Goal: Information Seeking & Learning: Find specific fact

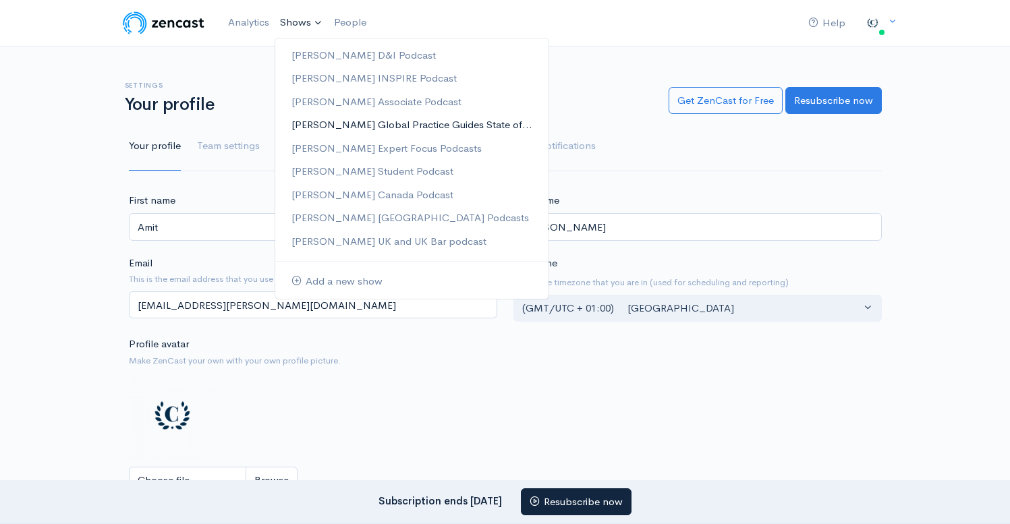
click at [351, 124] on link "[PERSON_NAME] Global Practice Guides State of..." at bounding box center [411, 125] width 273 height 24
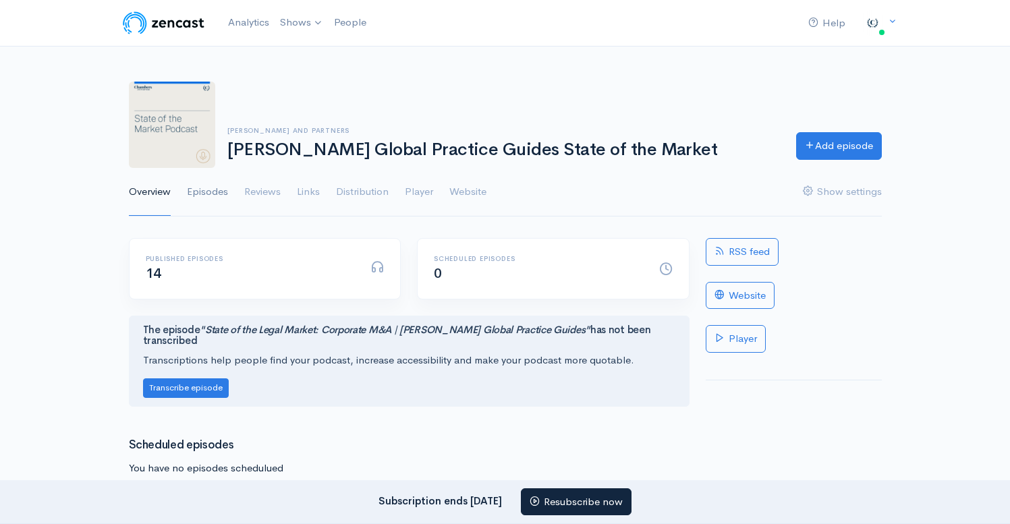
click at [189, 194] on link "Episodes" at bounding box center [207, 192] width 41 height 49
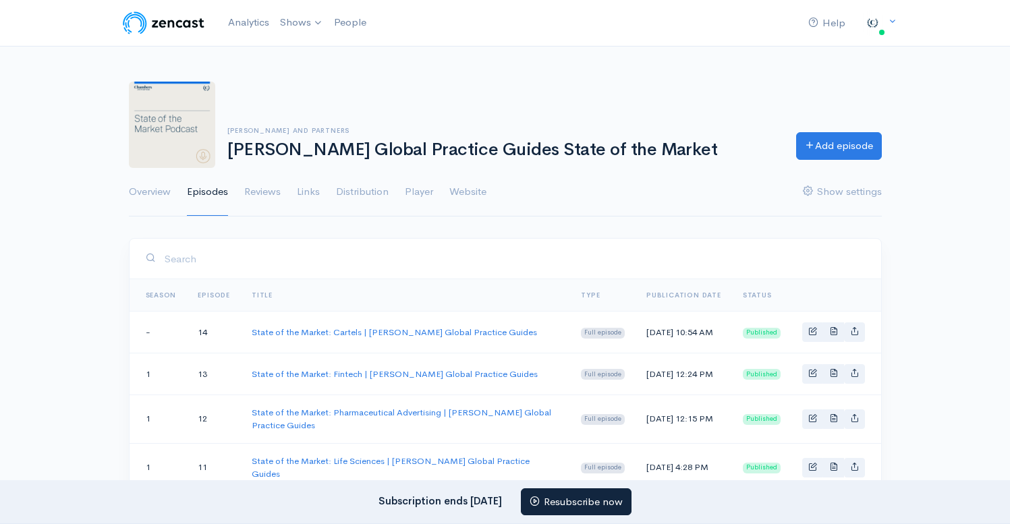
click at [297, 260] on input "search" at bounding box center [514, 259] width 701 height 28
paste input "liechtenstein Litigation 2025"
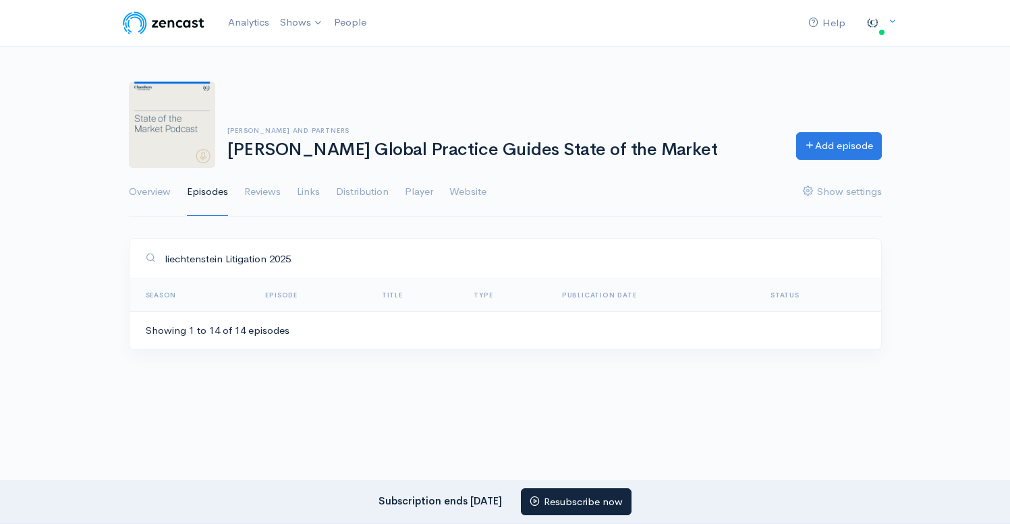
type input "liechtenstein Litigation 2025"
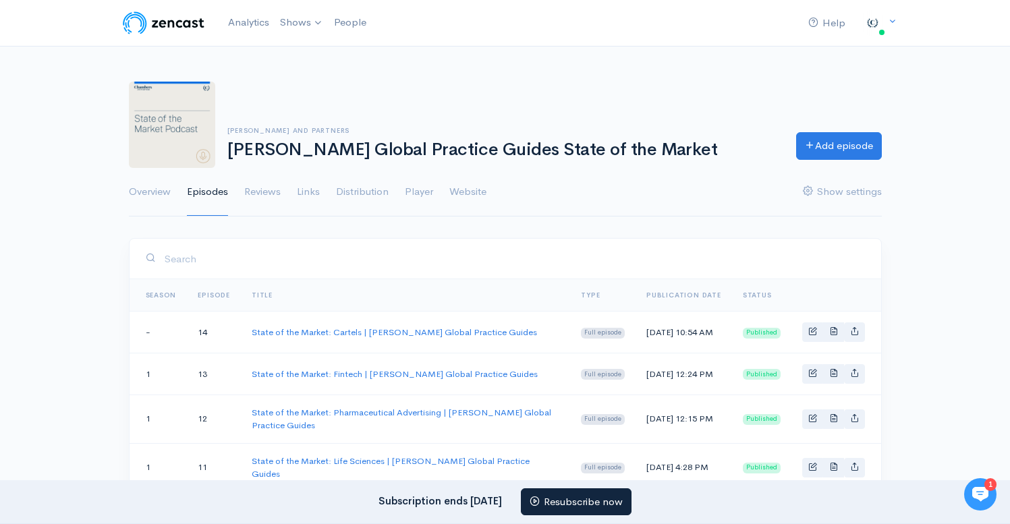
click at [239, 271] on input "search" at bounding box center [514, 259] width 701 height 28
paste input "liechtenstein Litigation 2025"
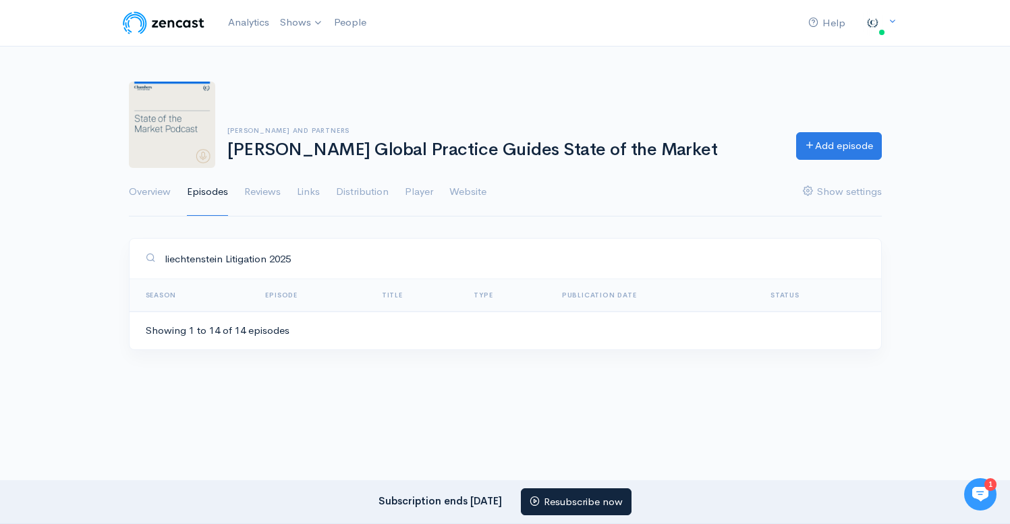
type input "liechtenstein Litigation 2025"
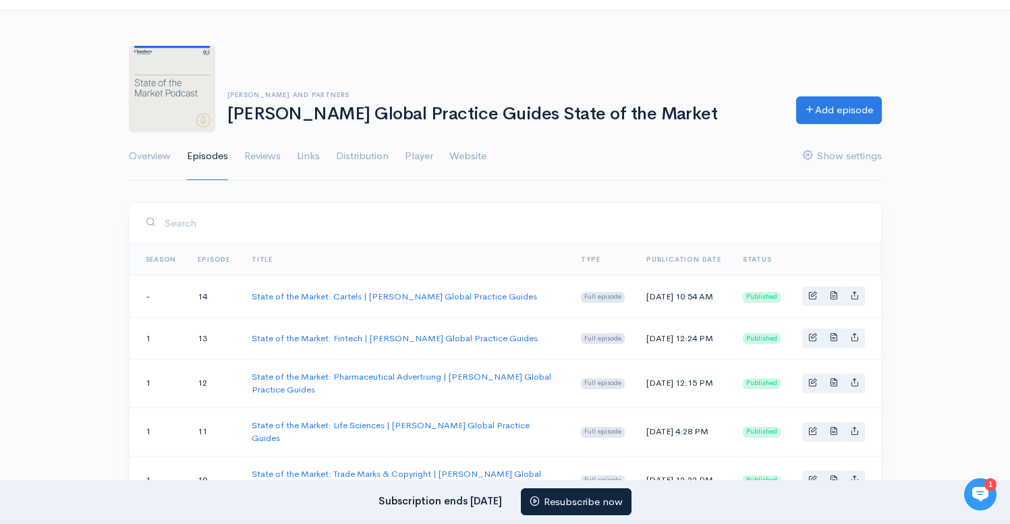
scroll to position [33, 0]
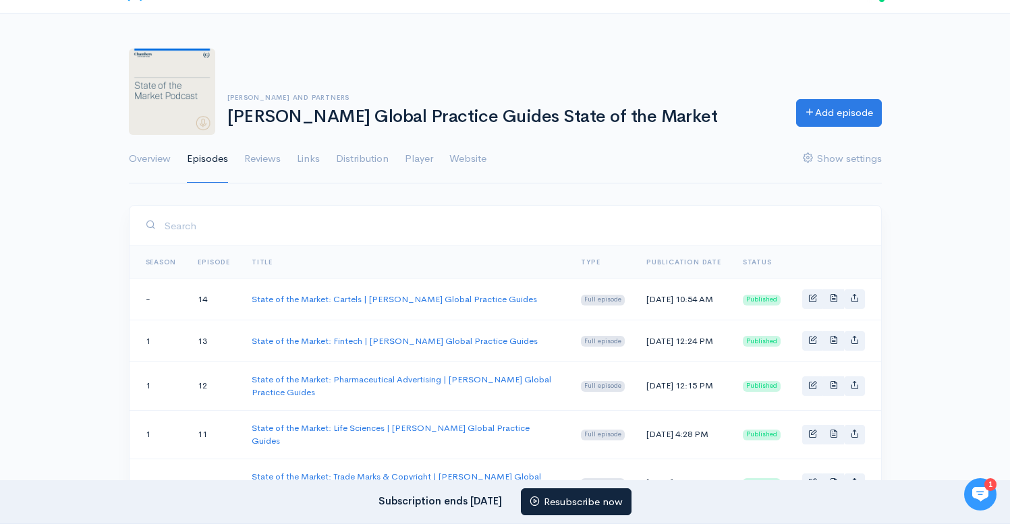
click at [300, 217] on input "search" at bounding box center [514, 226] width 701 height 28
paste input "liechtenstein Litigation 2025"
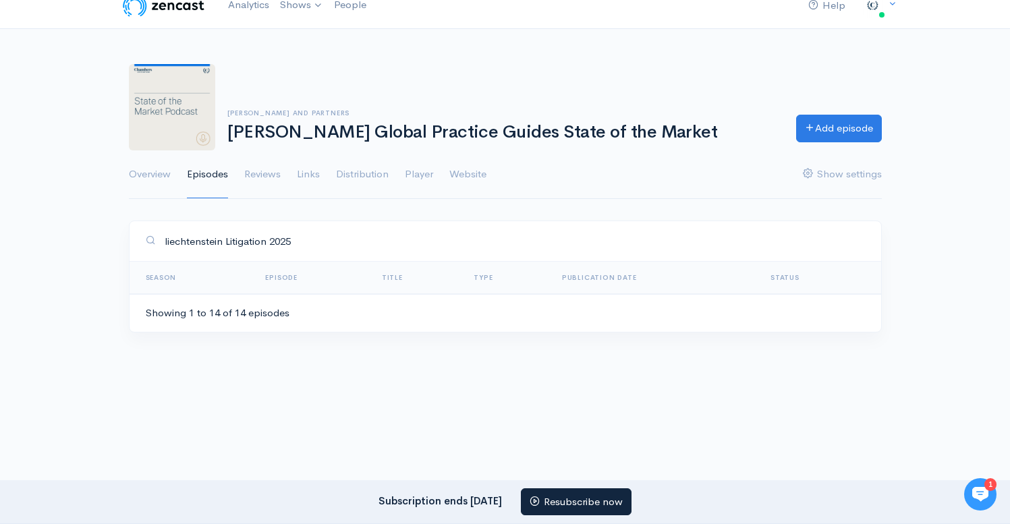
scroll to position [17, 0]
type input "liechtenstein Litigation 2025"
click at [166, 317] on div "Showing 1 to 14 of 14 episodes" at bounding box center [218, 314] width 144 height 16
drag, startPoint x: 279, startPoint y: 310, endPoint x: 275, endPoint y: 302, distance: 8.8
click at [280, 310] on div "Showing 1 to 14 of 14 episodes" at bounding box center [218, 314] width 144 height 16
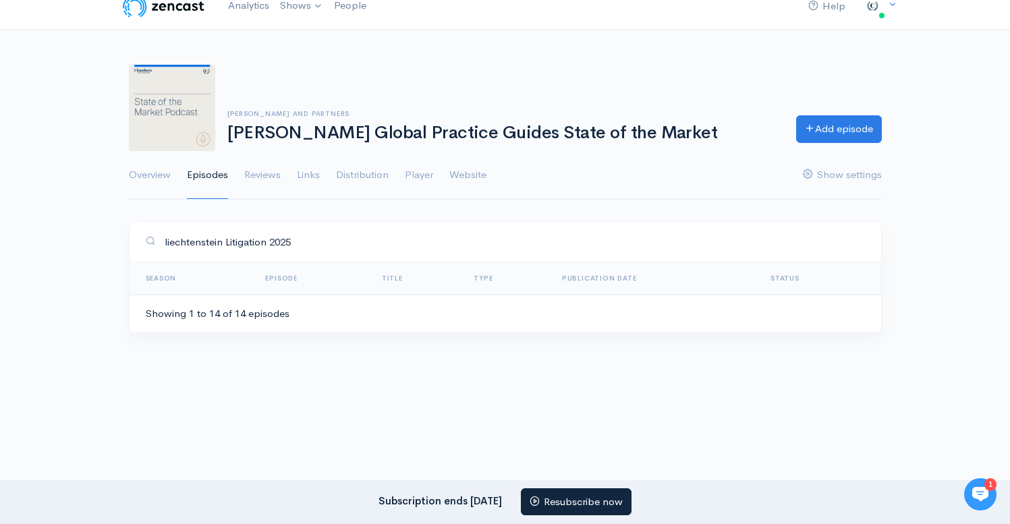
click at [283, 276] on link "Episode" at bounding box center [281, 278] width 32 height 9
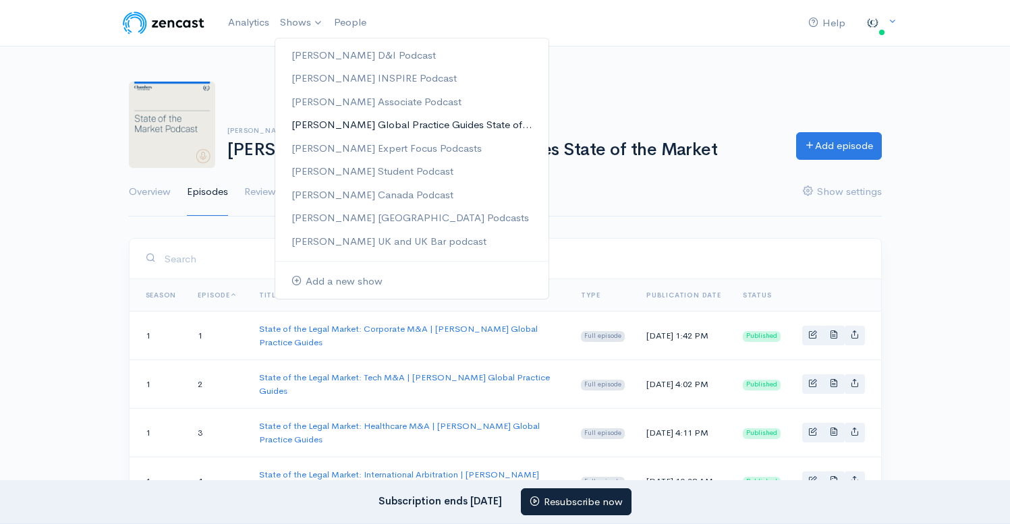
click at [316, 128] on link "[PERSON_NAME] Global Practice Guides State of..." at bounding box center [411, 125] width 273 height 24
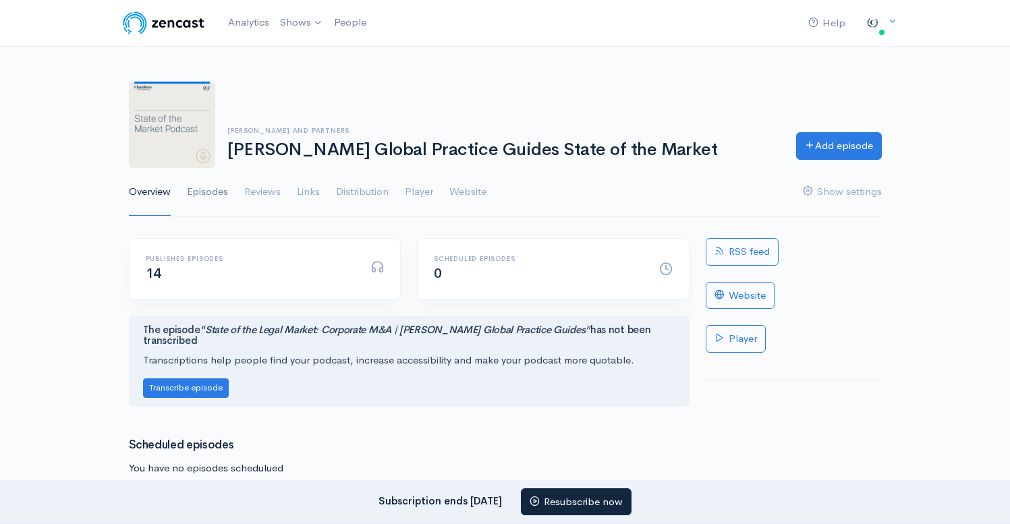
click at [205, 196] on link "Episodes" at bounding box center [207, 192] width 41 height 49
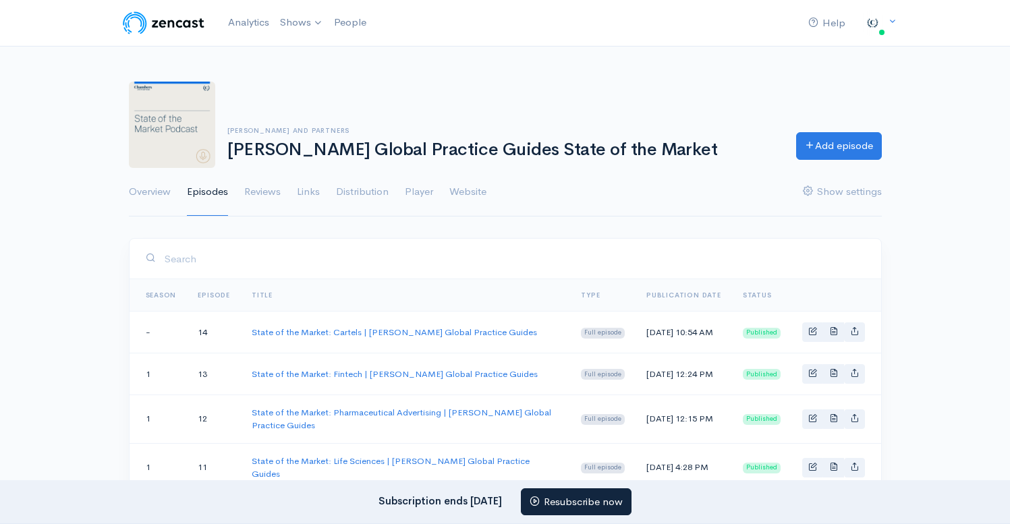
click at [300, 270] on input "search" at bounding box center [514, 259] width 701 height 28
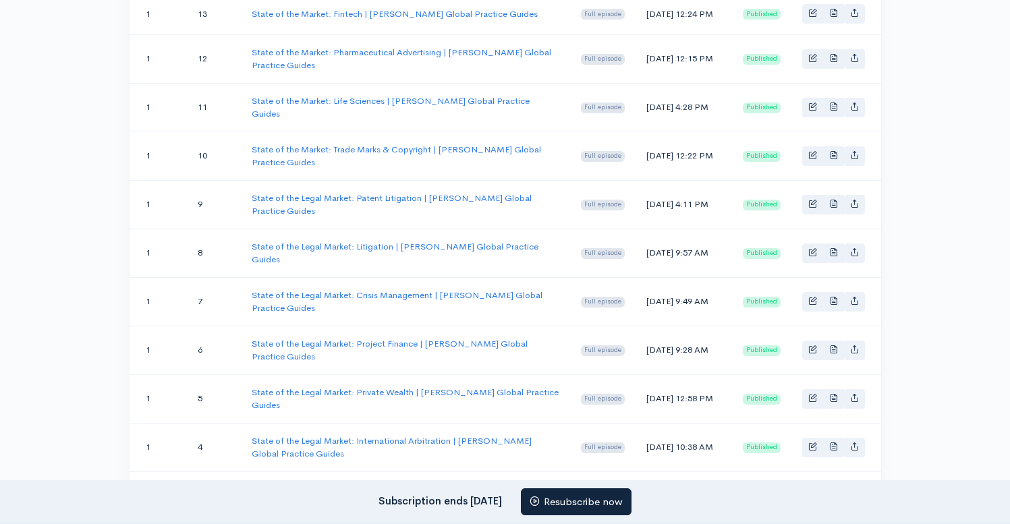
scroll to position [277, 0]
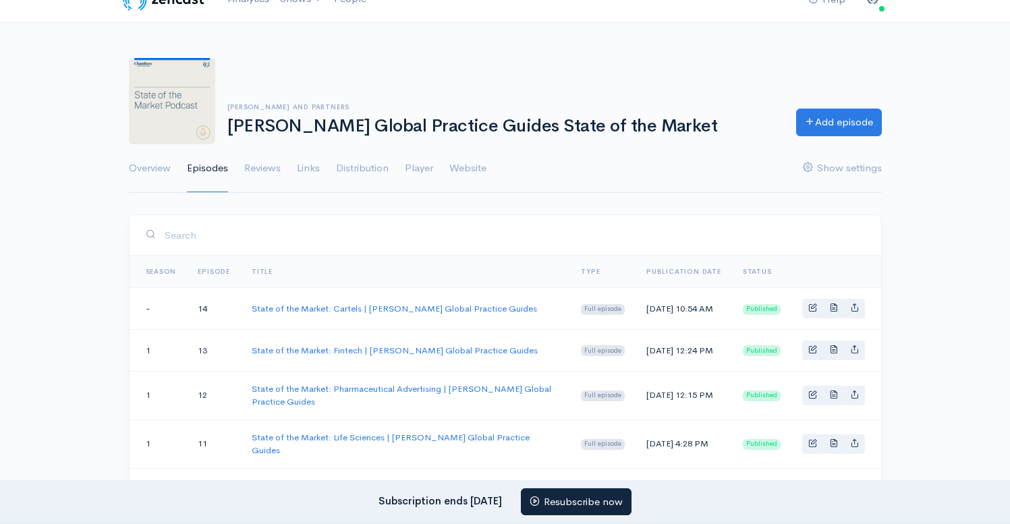
click at [425, 233] on input "search" at bounding box center [514, 235] width 701 height 28
paste input "liechtenstein Litigation 2025"
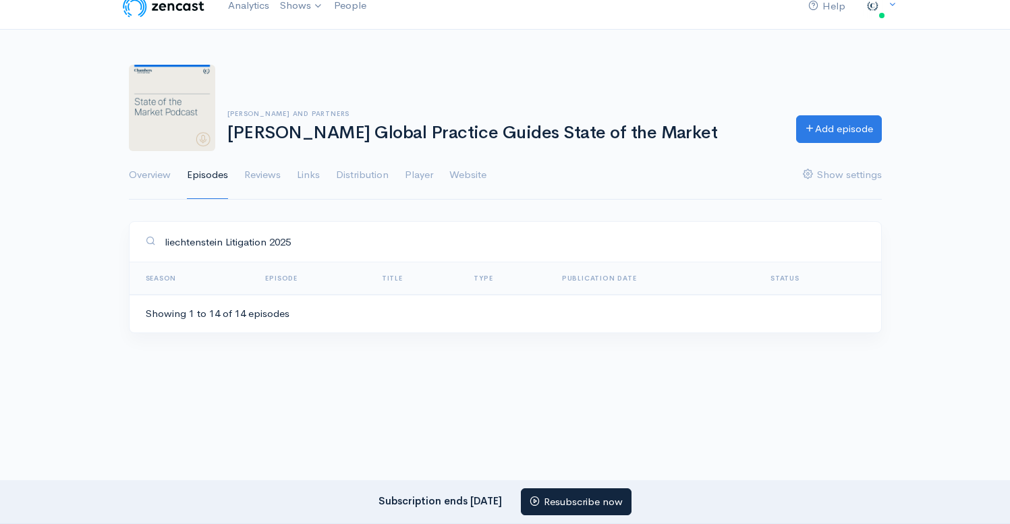
click at [195, 246] on input "liechtenstein Litigation 2025" at bounding box center [514, 242] width 701 height 28
click at [196, 245] on input "liechtenstein Litigation 2025" at bounding box center [514, 242] width 701 height 28
type input "Litigation 2025"
